Goal: Information Seeking & Learning: Learn about a topic

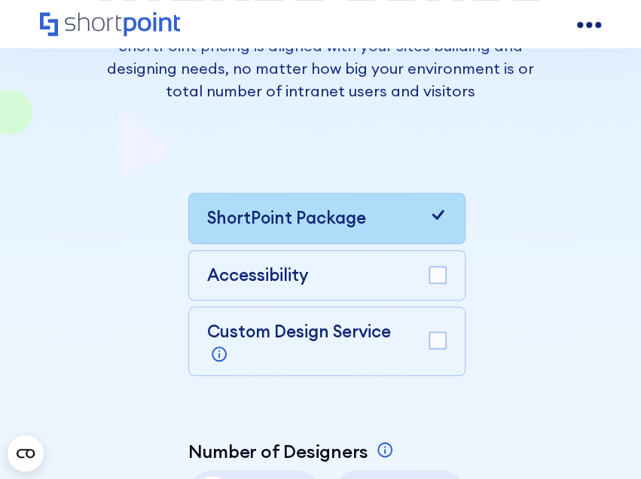
scroll to position [301, 0]
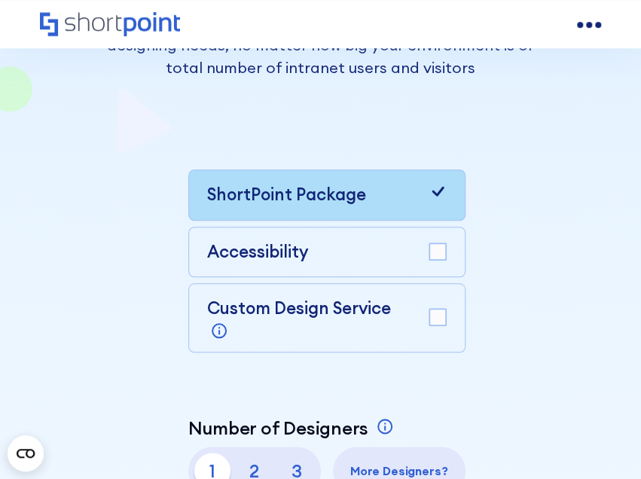
click at [427, 305] on div "Custom Design Service Bring your dream design to life with our Custom Design Se…" at bounding box center [327, 318] width 240 height 44
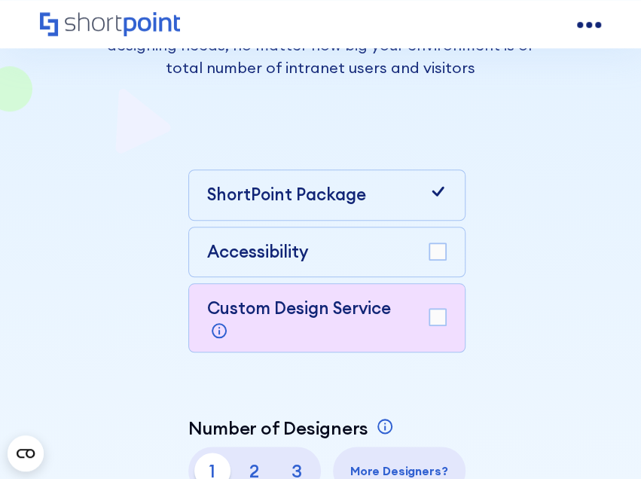
click at [434, 311] on rect at bounding box center [438, 317] width 17 height 17
click at [433, 197] on icon at bounding box center [438, 191] width 18 height 18
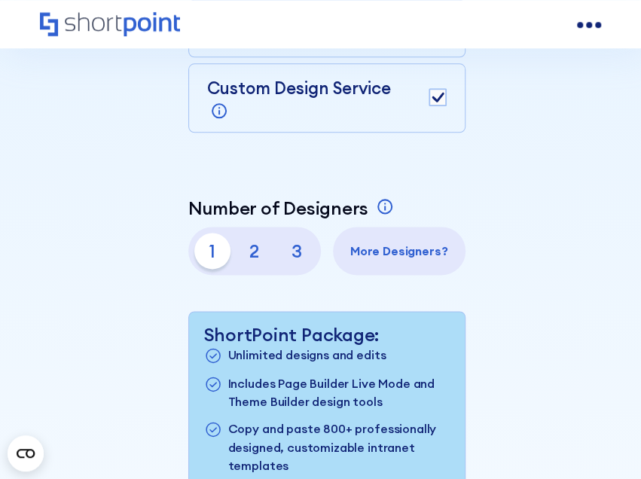
scroll to position [527, 0]
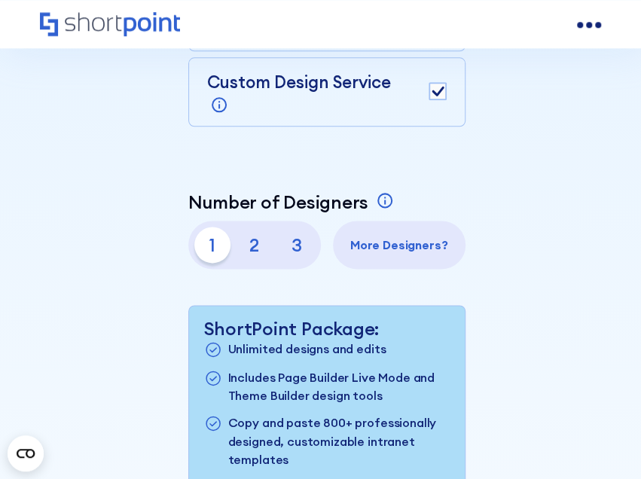
click at [374, 112] on div at bounding box center [300, 105] width 181 height 18
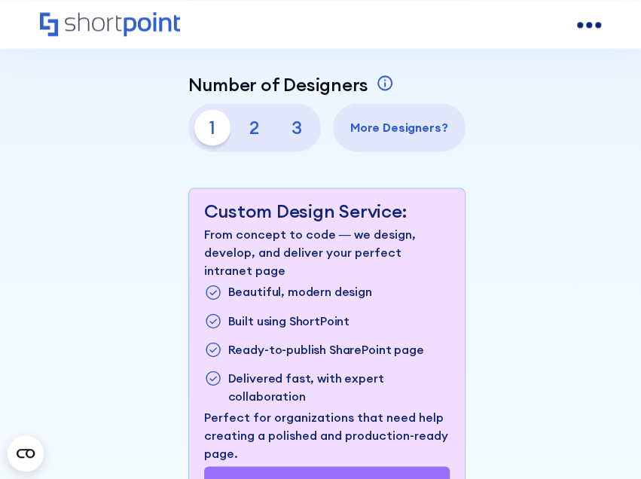
scroll to position [754, 0]
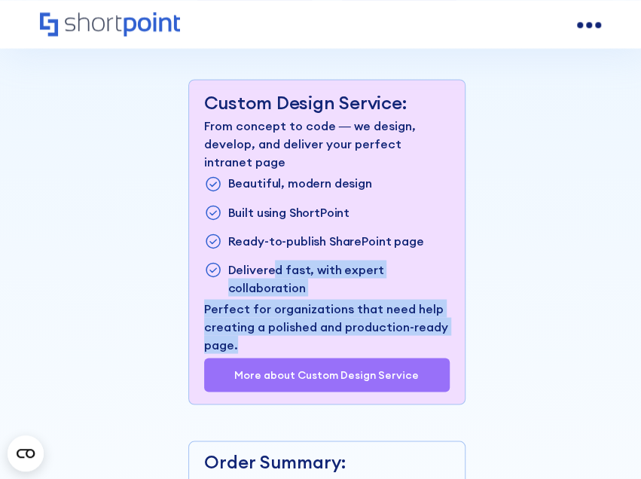
drag, startPoint x: 273, startPoint y: 270, endPoint x: 326, endPoint y: 336, distance: 84.7
click at [326, 336] on div "From concept to code — we design, develop, and deliver your perfect intranet pa…" at bounding box center [327, 235] width 246 height 237
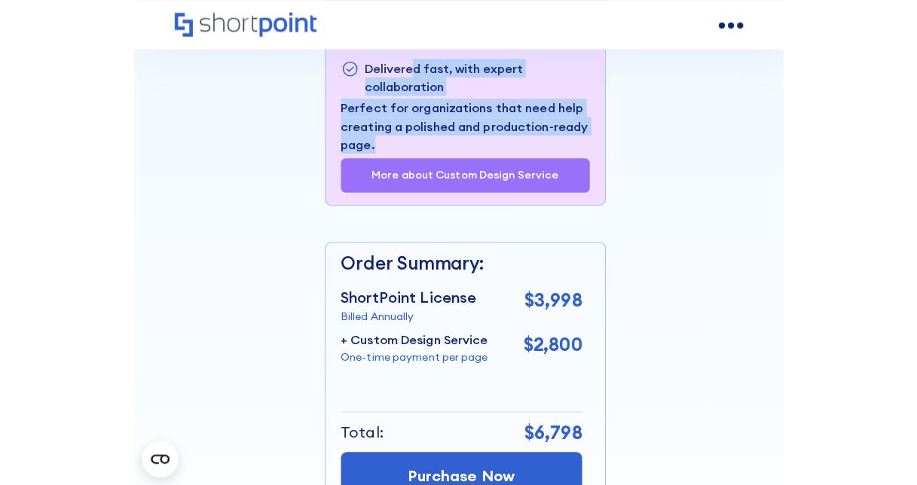
scroll to position [980, 0]
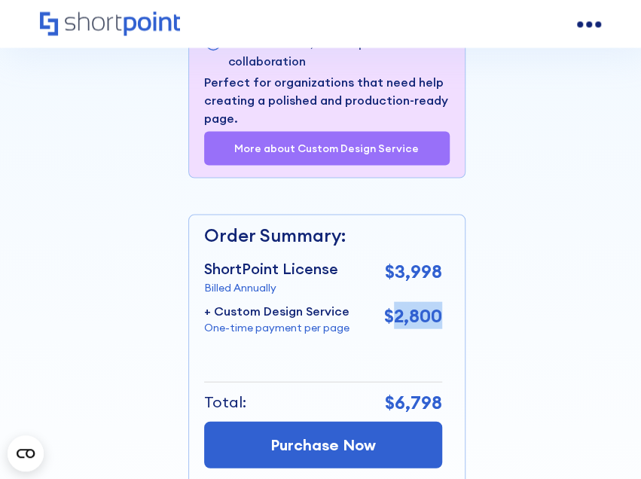
drag, startPoint x: 393, startPoint y: 314, endPoint x: 439, endPoint y: 321, distance: 46.5
click at [439, 321] on p "$2,800" at bounding box center [413, 315] width 58 height 27
drag, startPoint x: 439, startPoint y: 321, endPoint x: 493, endPoint y: 337, distance: 56.5
drag, startPoint x: 385, startPoint y: 319, endPoint x: 439, endPoint y: 325, distance: 53.8
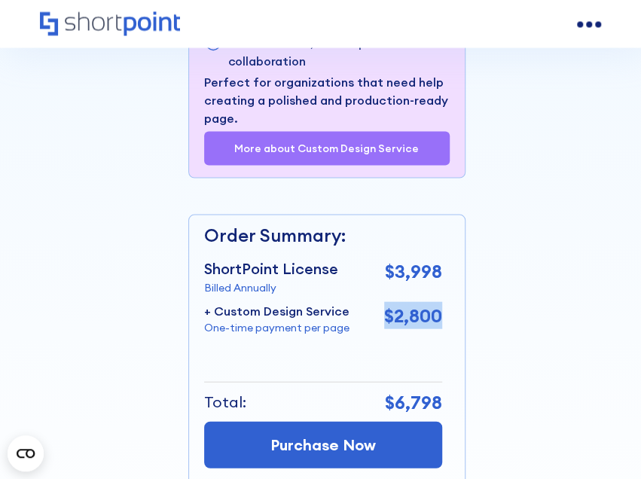
click at [439, 325] on p "$2,800" at bounding box center [413, 315] width 58 height 27
click at [442, 320] on p "$2,800" at bounding box center [413, 315] width 58 height 27
drag, startPoint x: 442, startPoint y: 320, endPoint x: 384, endPoint y: 320, distance: 58.0
click at [384, 320] on p "$2,800" at bounding box center [413, 315] width 58 height 27
